Goal: Contribute content: Contribute content

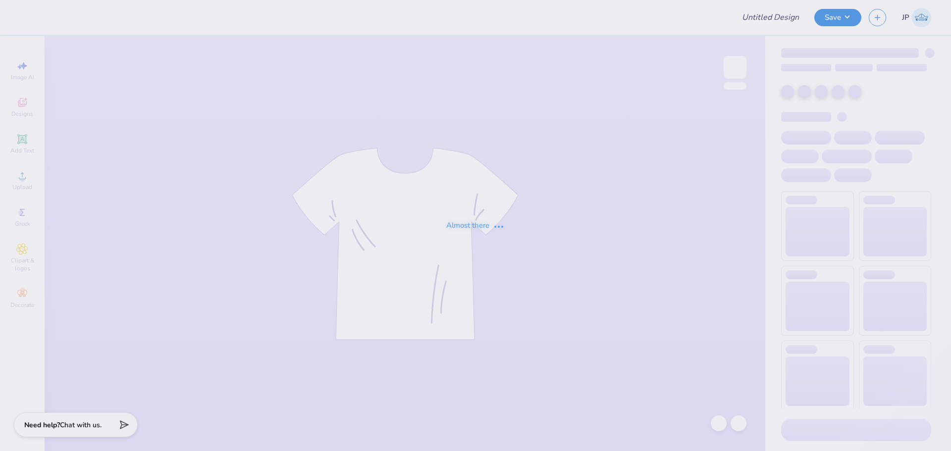
type input "Sig Phi Ep Fall Rush"
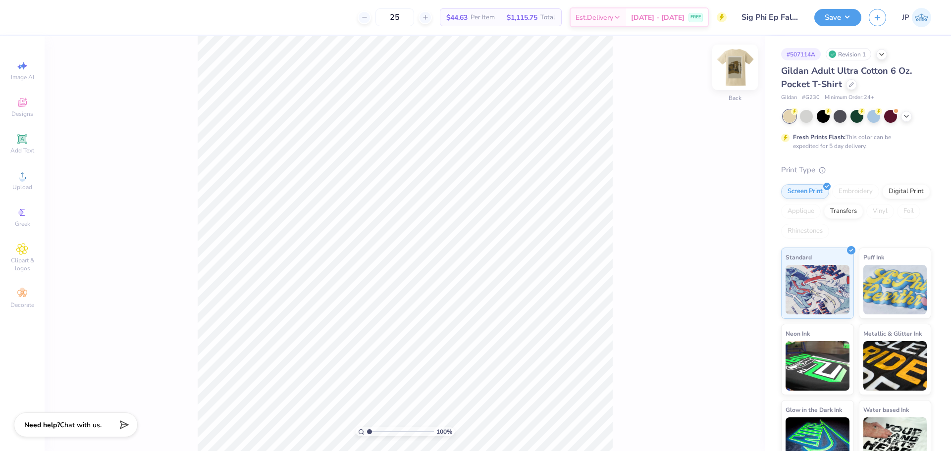
click at [736, 67] on img at bounding box center [735, 68] width 40 height 40
click at [176, 131] on div "100 % Front" at bounding box center [405, 243] width 721 height 415
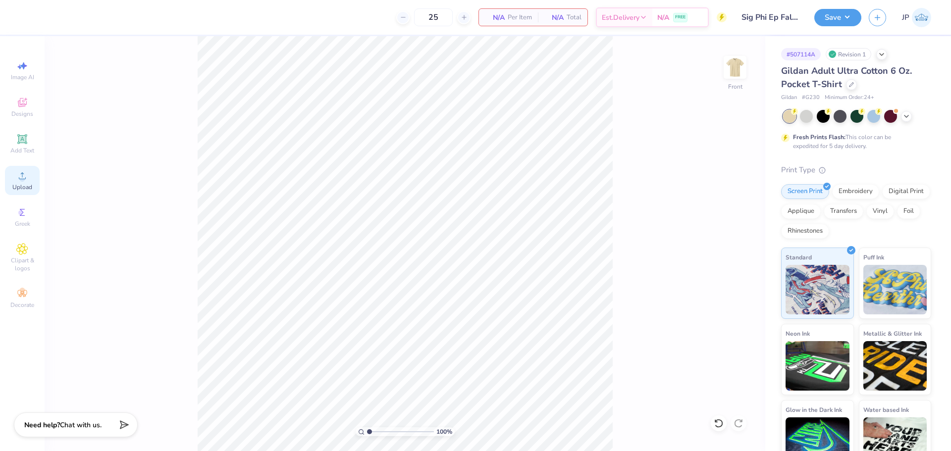
click at [28, 187] on span "Upload" at bounding box center [22, 187] width 20 height 8
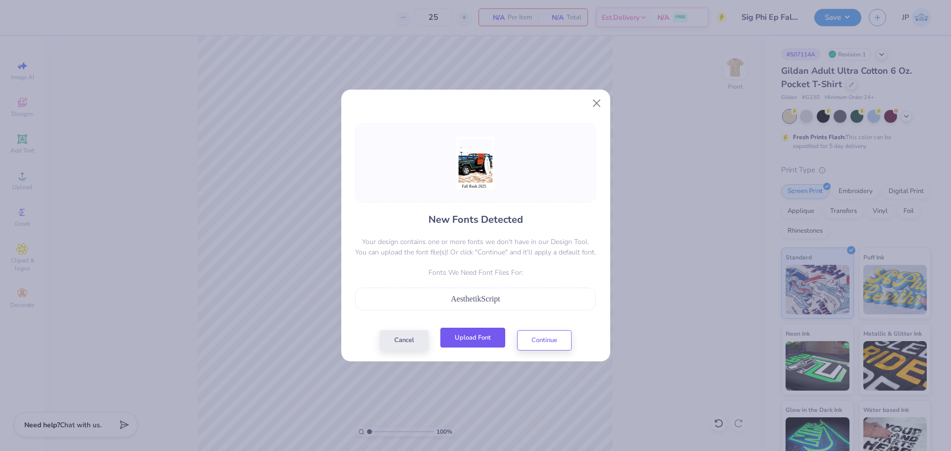
click at [481, 333] on button "Upload Font" at bounding box center [472, 338] width 65 height 20
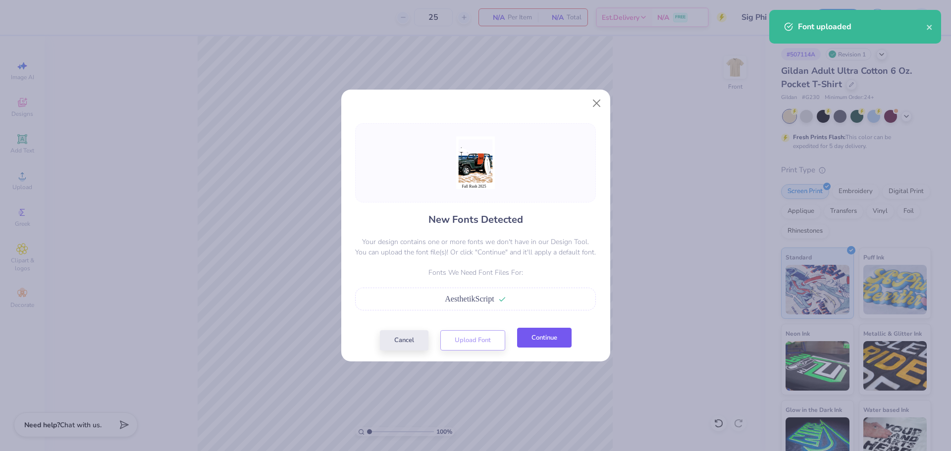
click at [558, 332] on button "Continue" at bounding box center [544, 338] width 55 height 20
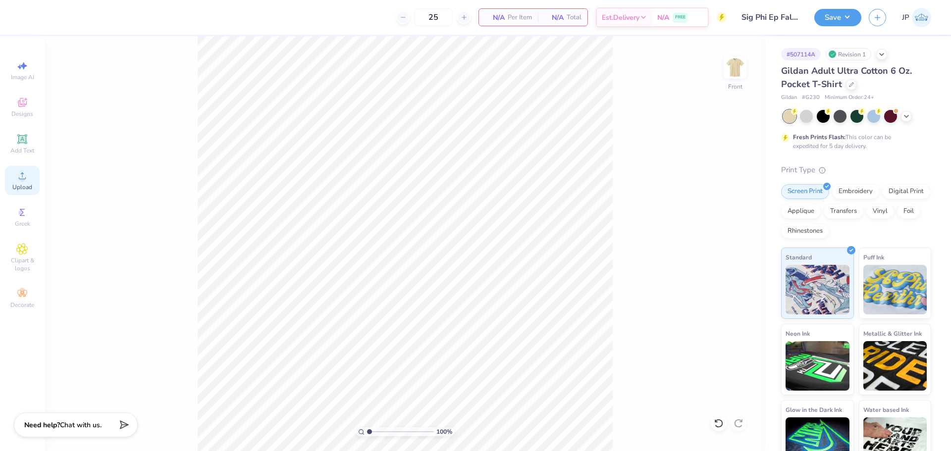
click at [25, 189] on span "Upload" at bounding box center [22, 187] width 20 height 8
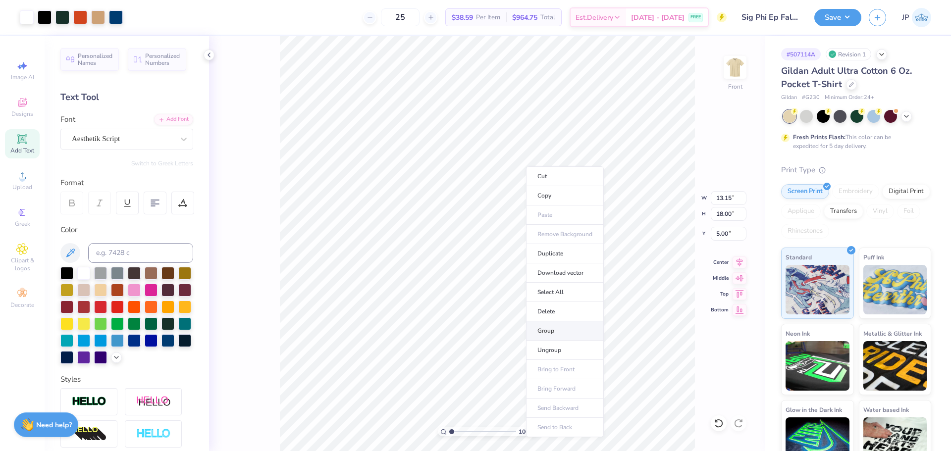
click at [552, 330] on li "Group" at bounding box center [565, 331] width 78 height 19
click at [737, 215] on input "18.00" at bounding box center [729, 214] width 36 height 14
type input "15"
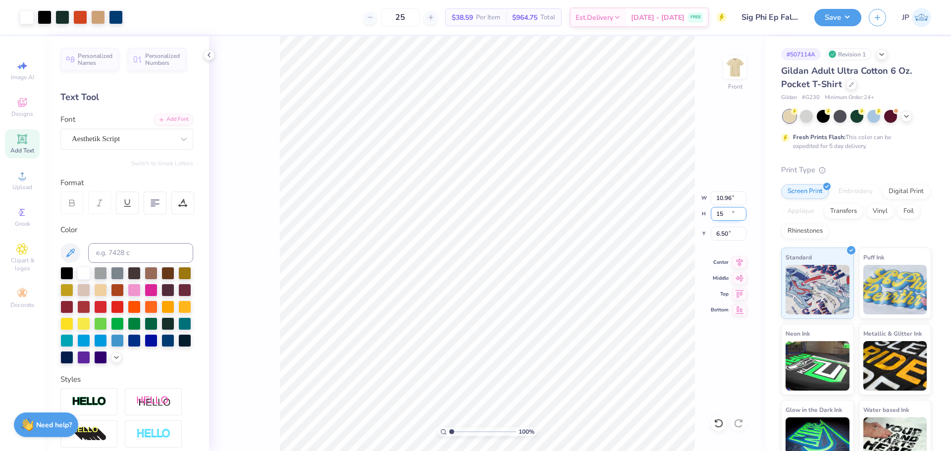
type input "10.96"
type input "15.00"
click at [724, 235] on input "6.50" at bounding box center [729, 234] width 36 height 14
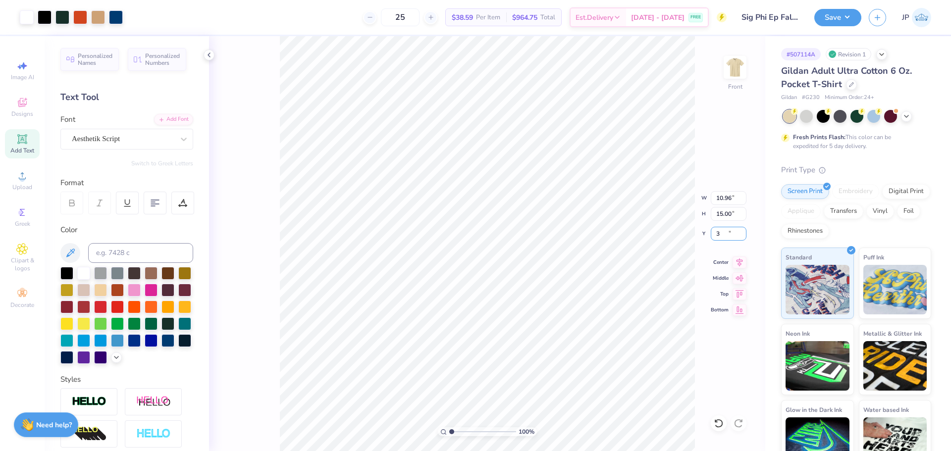
type input "3.00"
click at [734, 71] on img at bounding box center [735, 68] width 40 height 40
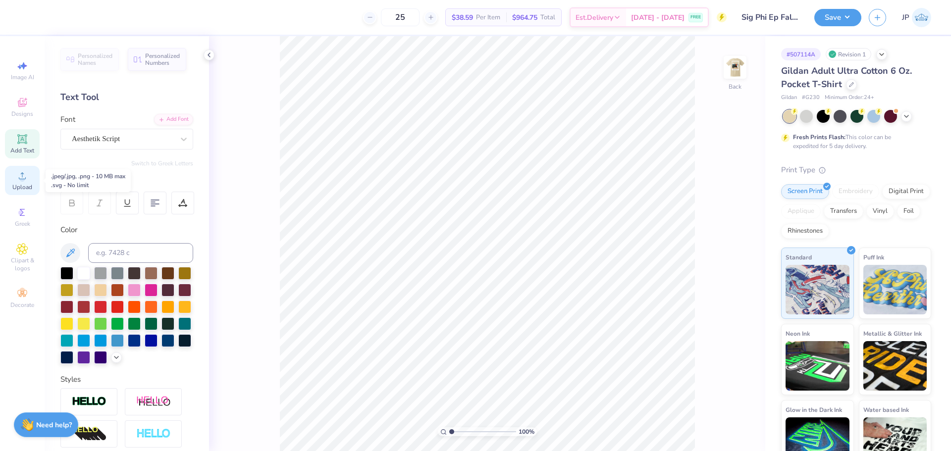
click at [22, 180] on circle at bounding box center [21, 178] width 5 height 5
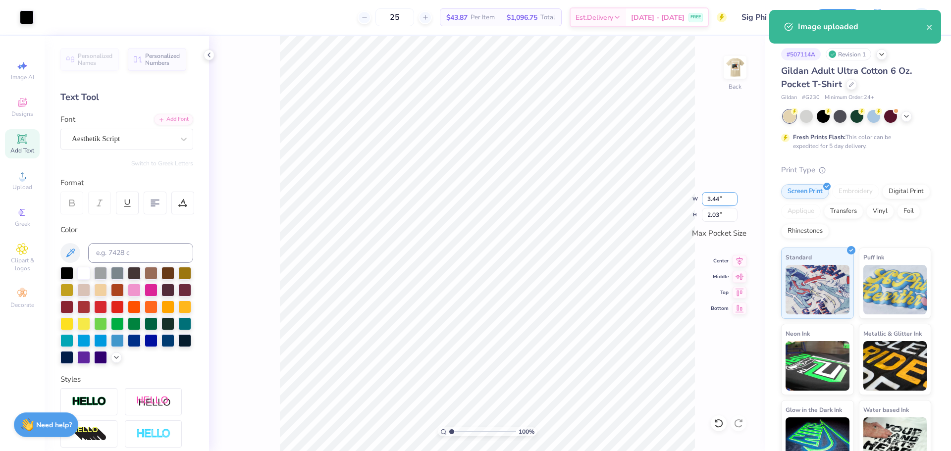
click at [710, 199] on input "3.44" at bounding box center [720, 199] width 36 height 14
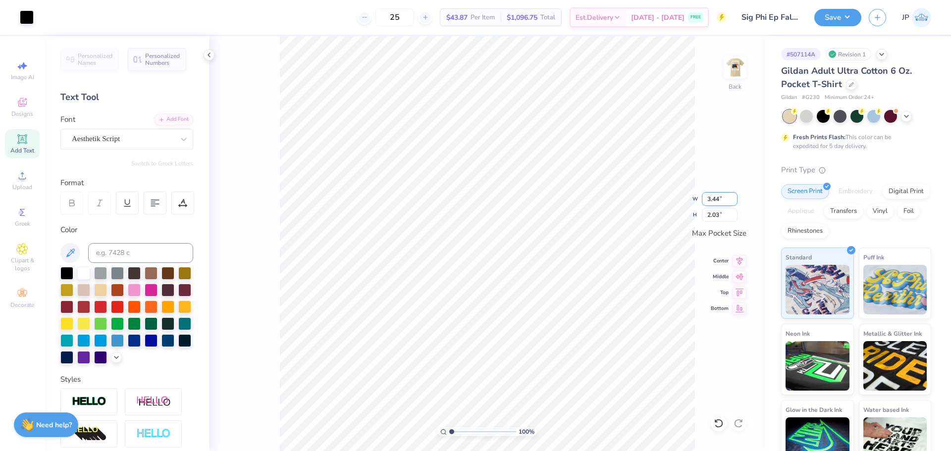
click at [710, 199] on input "3.44" at bounding box center [720, 199] width 36 height 14
type input "3.50"
type input "2.07"
click at [838, 20] on button "Save" at bounding box center [838, 15] width 47 height 17
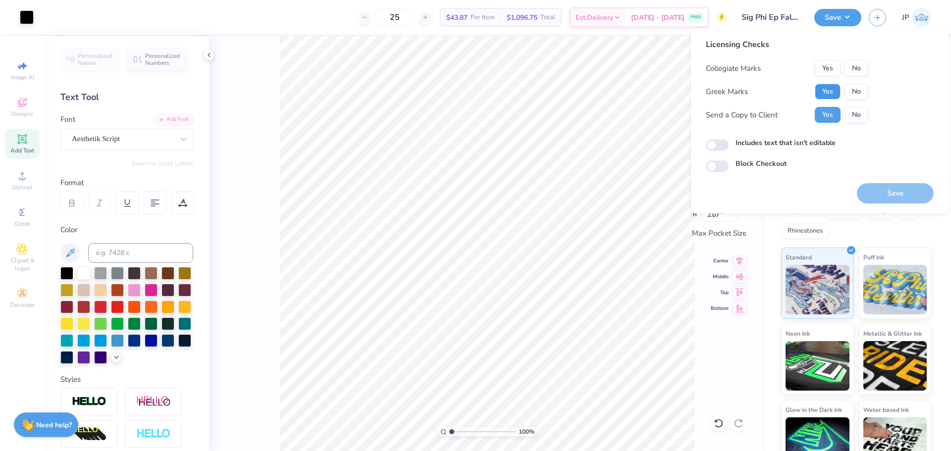
drag, startPoint x: 831, startPoint y: 91, endPoint x: 846, endPoint y: 77, distance: 20.4
click at [831, 90] on button "Yes" at bounding box center [828, 92] width 26 height 16
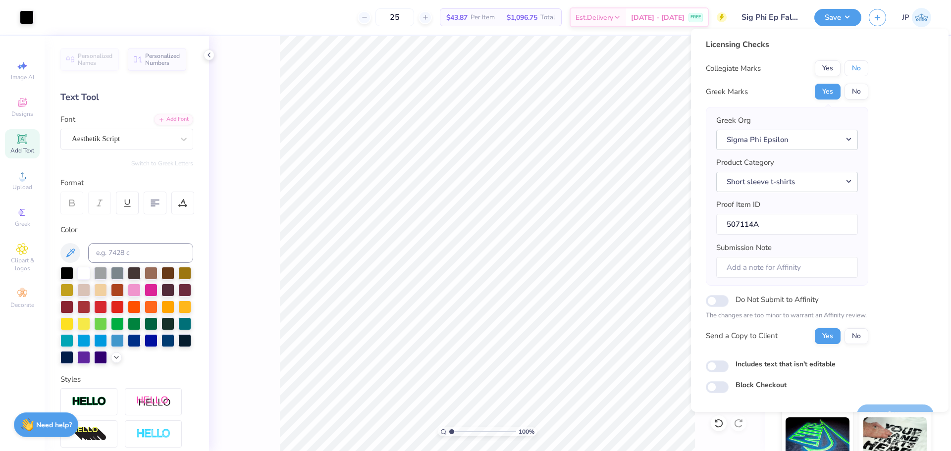
click at [854, 68] on button "No" at bounding box center [857, 68] width 24 height 16
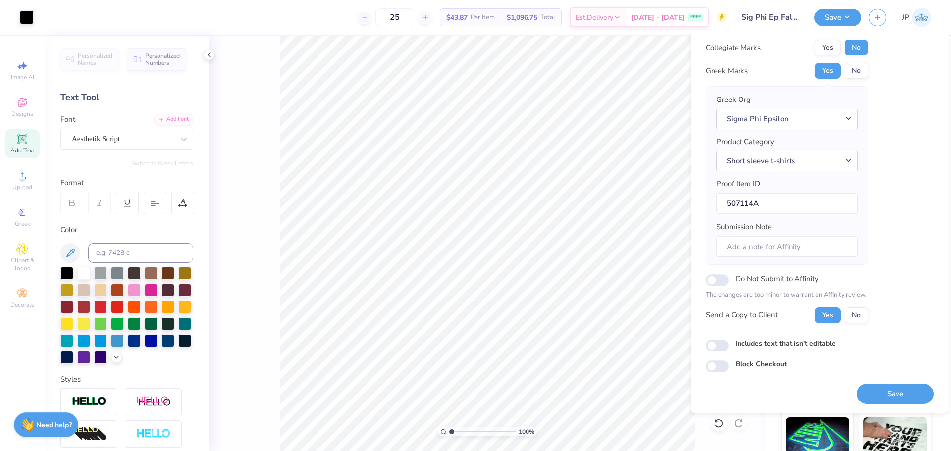
drag, startPoint x: 893, startPoint y: 388, endPoint x: 894, endPoint y: 398, distance: 10.5
click at [893, 388] on button "Save" at bounding box center [895, 394] width 77 height 20
